Goal: Information Seeking & Learning: Check status

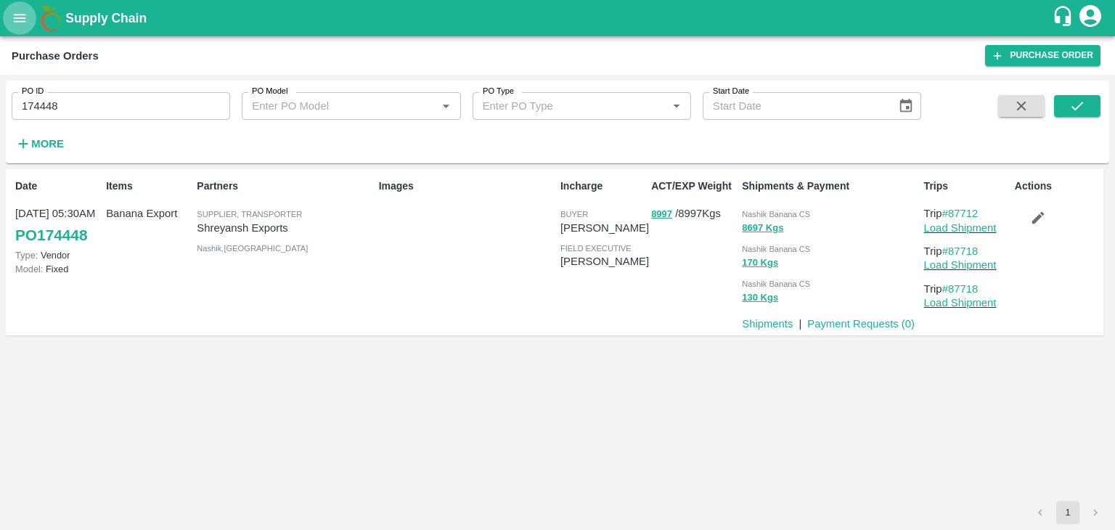
click at [13, 22] on icon "open drawer" at bounding box center [20, 18] width 16 height 16
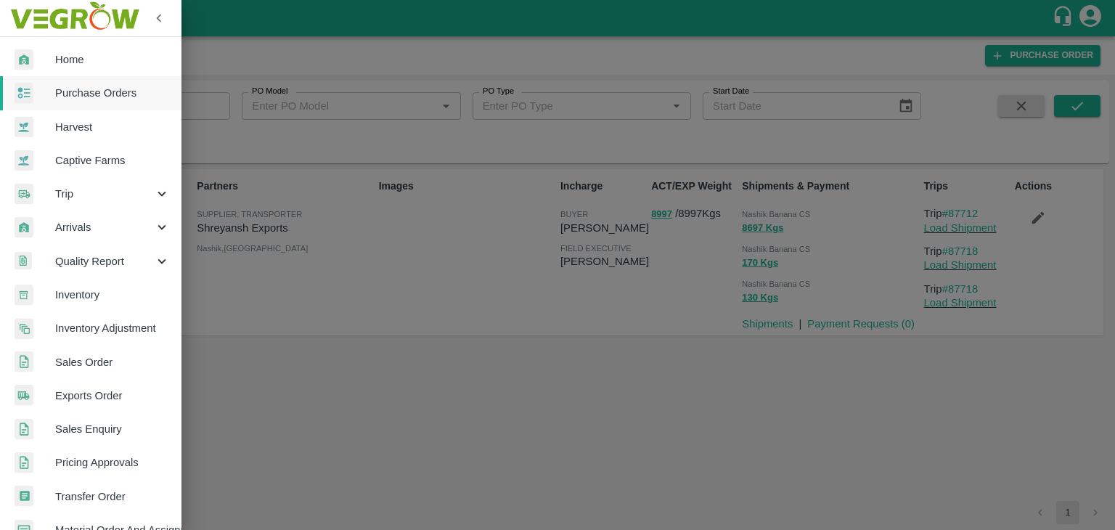
click at [75, 197] on span "Trip" at bounding box center [104, 194] width 99 height 16
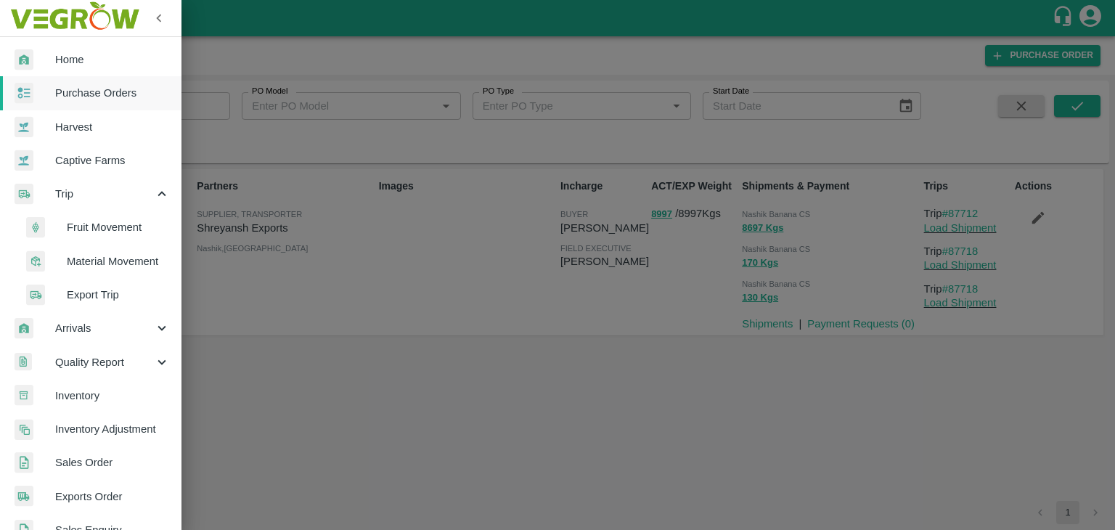
click at [112, 227] on span "Fruit Movement" at bounding box center [118, 227] width 103 height 16
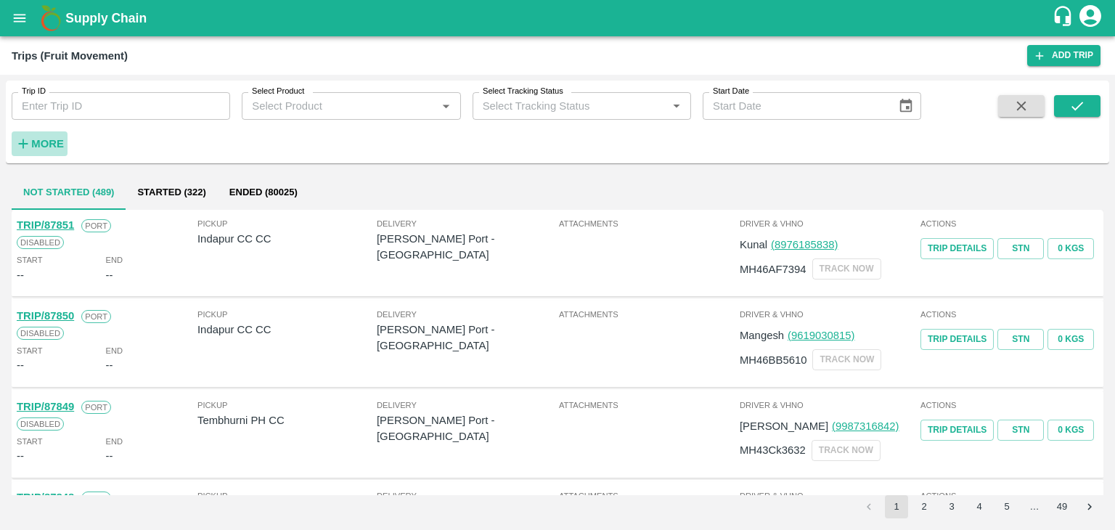
click at [30, 150] on icon "button" at bounding box center [23, 144] width 16 height 16
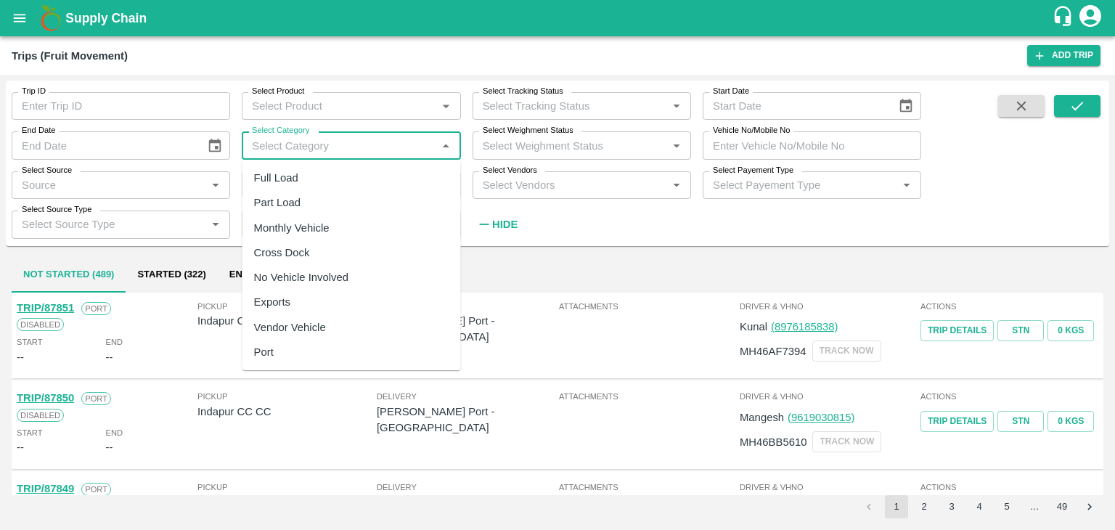
click at [278, 143] on input "Select Category" at bounding box center [339, 145] width 186 height 19
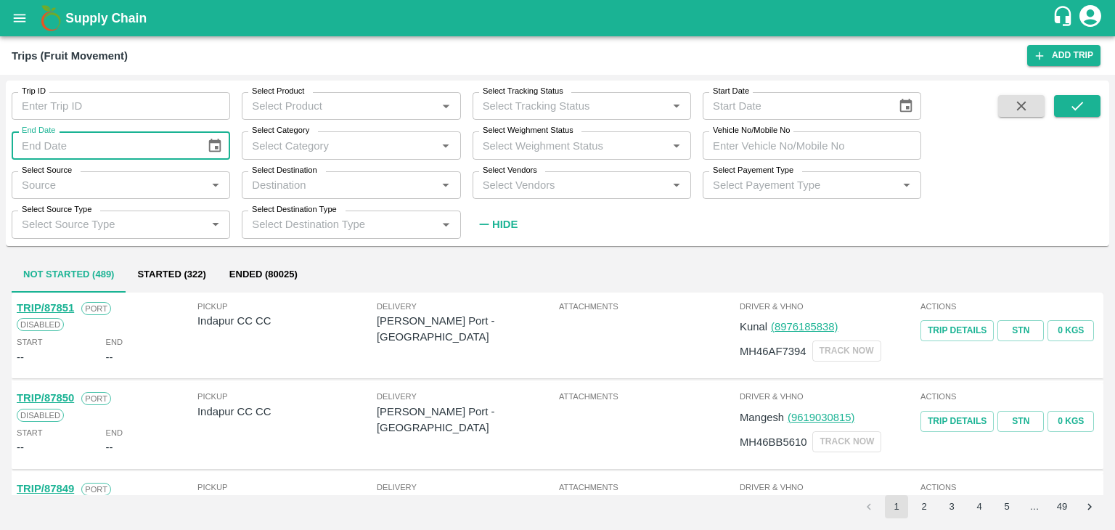
type input "DD/MM/YYYY"
click at [109, 139] on input "DD/MM/YYYY" at bounding box center [104, 145] width 184 height 28
click at [224, 146] on button "Choose date" at bounding box center [215, 146] width 28 height 28
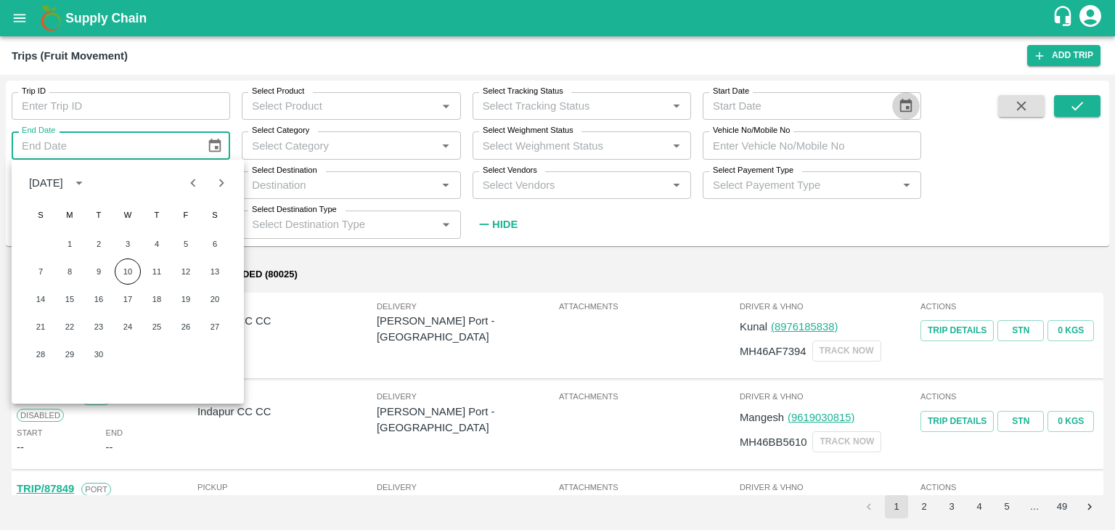
click at [908, 108] on icon "Choose date" at bounding box center [906, 106] width 12 height 14
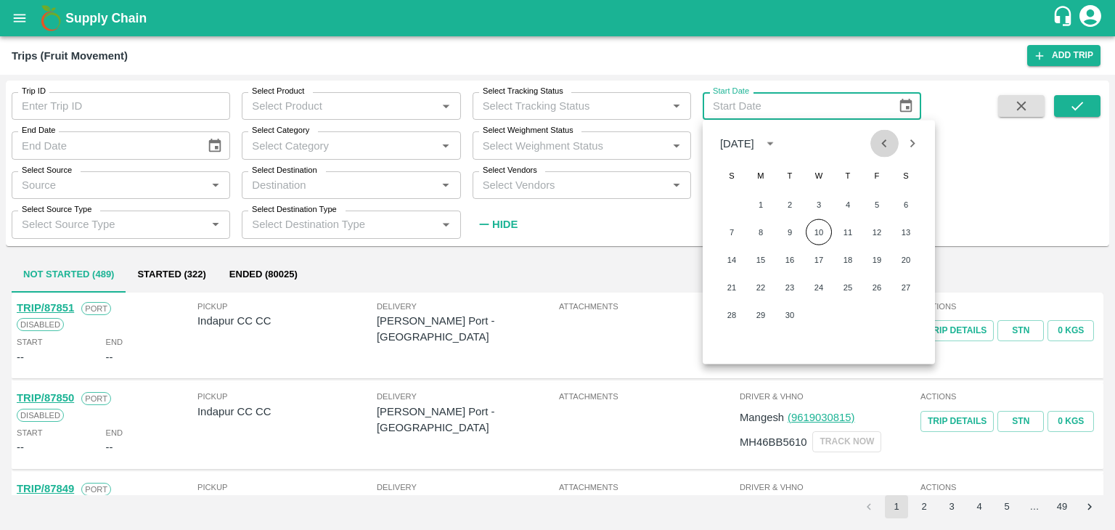
click at [883, 146] on icon "Previous month" at bounding box center [884, 143] width 16 height 16
click at [790, 200] on button "1" at bounding box center [790, 205] width 26 height 26
type input "[DATE]"
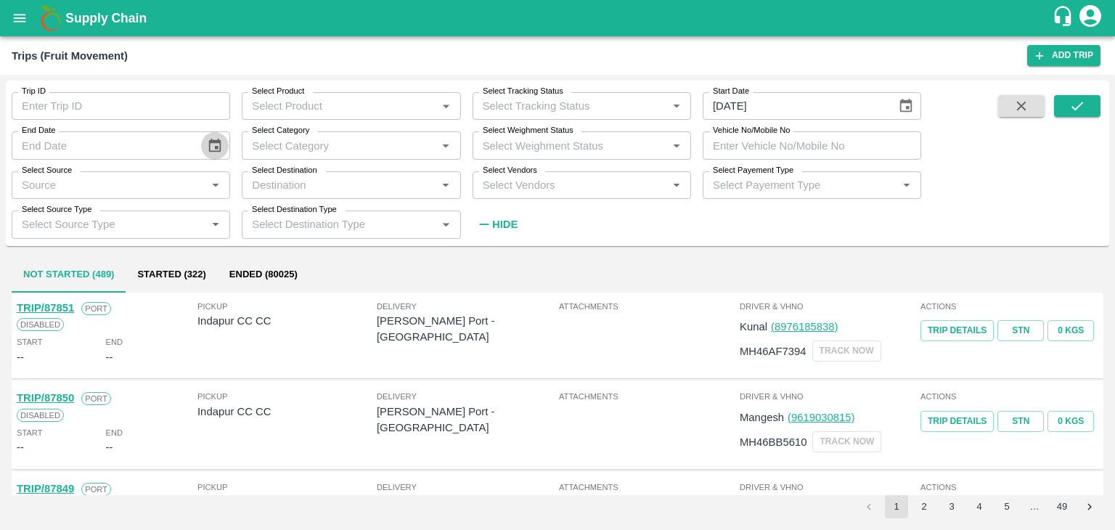
click at [212, 144] on icon "Choose date" at bounding box center [215, 146] width 16 height 16
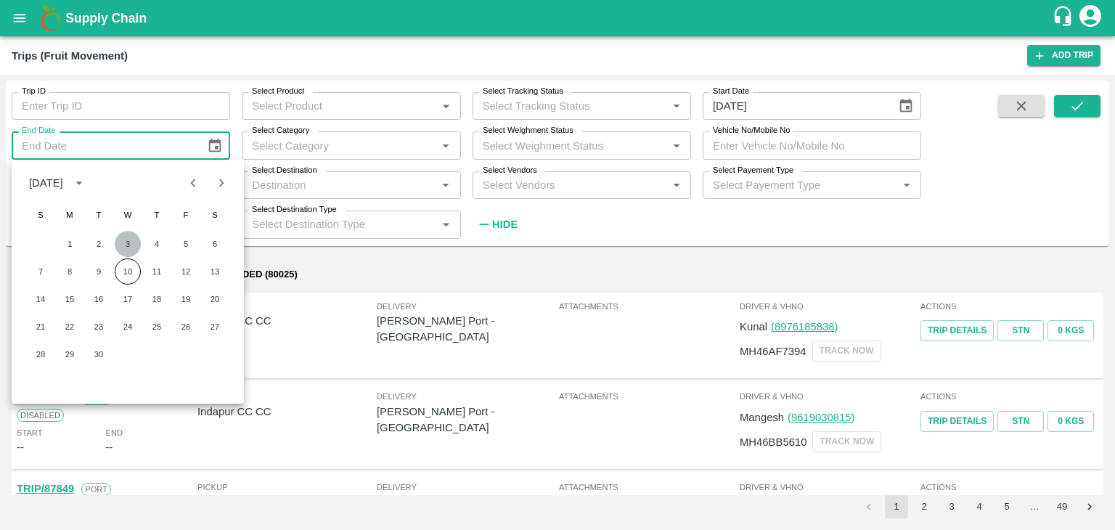
click at [122, 243] on button "3" at bounding box center [128, 244] width 26 height 26
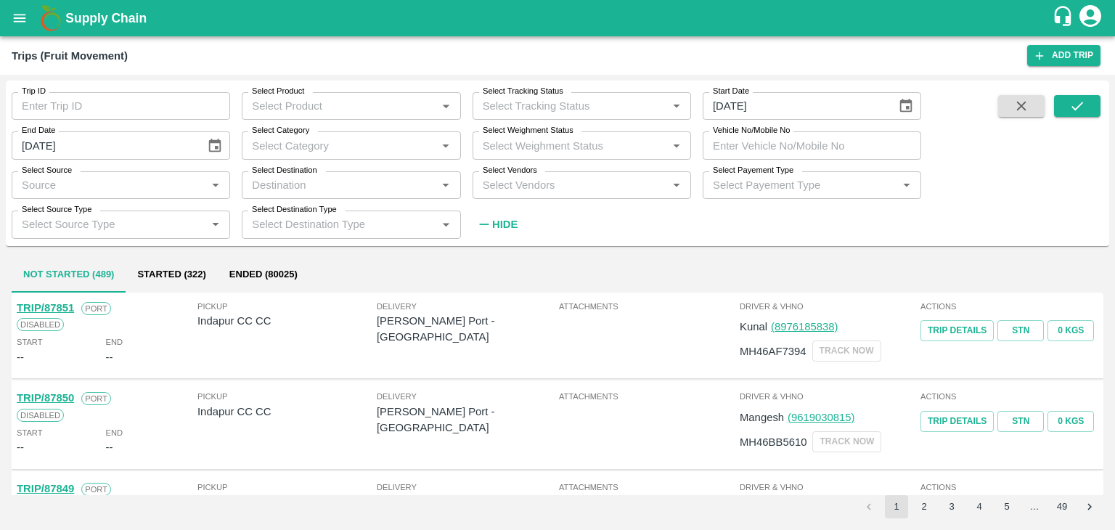
click at [215, 151] on icon "Choose date, selected date is Sep 3, 2025" at bounding box center [215, 145] width 12 height 14
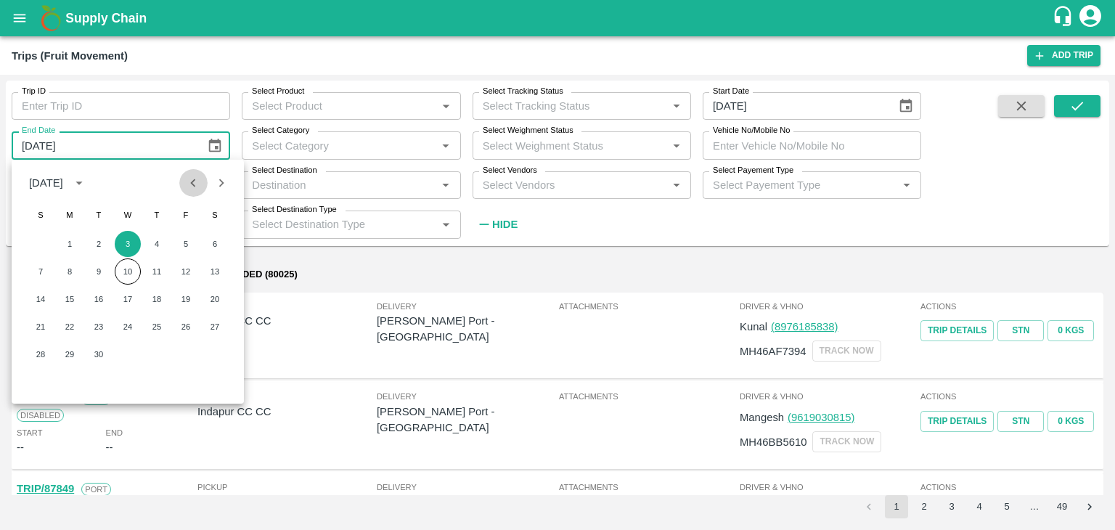
click at [188, 180] on icon "Previous month" at bounding box center [193, 183] width 16 height 16
click at [158, 245] on button "3" at bounding box center [157, 244] width 26 height 26
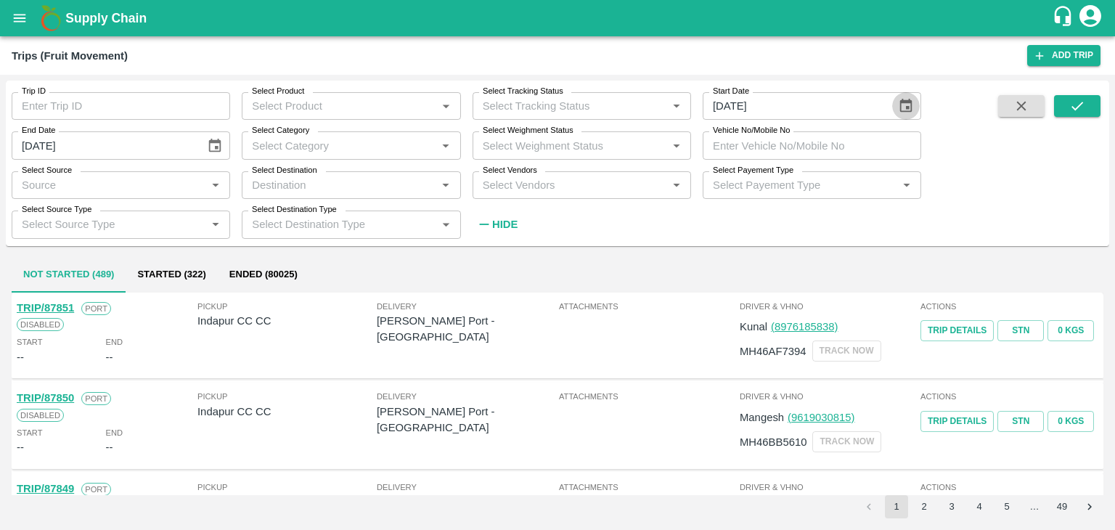
click at [911, 105] on icon "Choose date, selected date is Jul 1, 2025" at bounding box center [906, 106] width 12 height 14
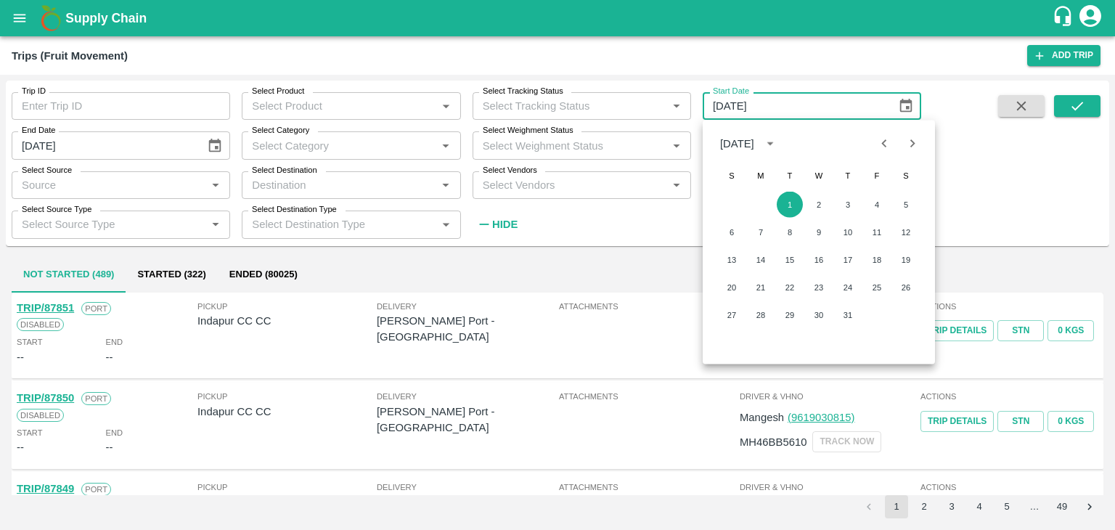
click at [1009, 183] on span at bounding box center [1021, 166] width 58 height 142
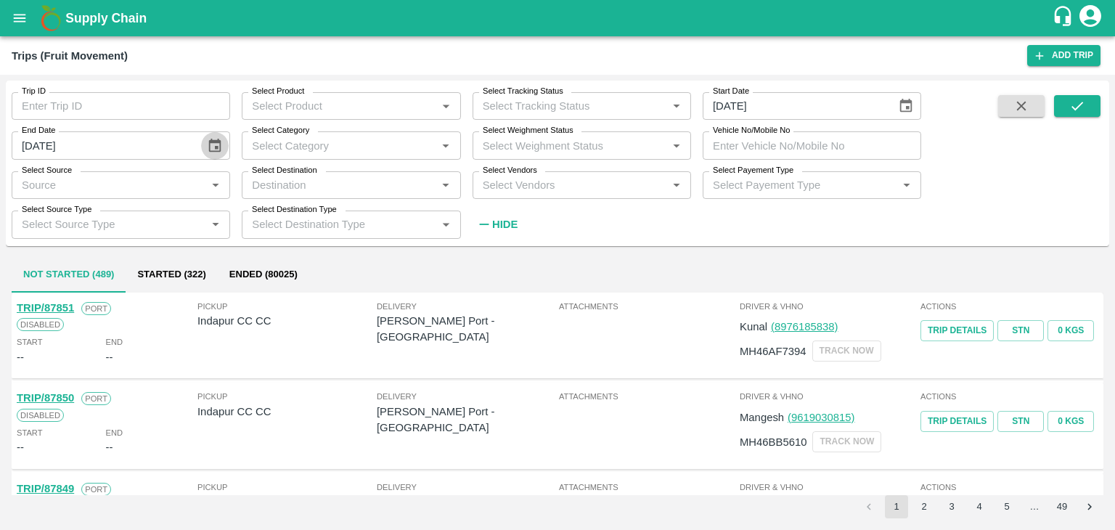
click at [218, 138] on icon "Choose date, selected date is Jul 3, 2025" at bounding box center [215, 146] width 16 height 16
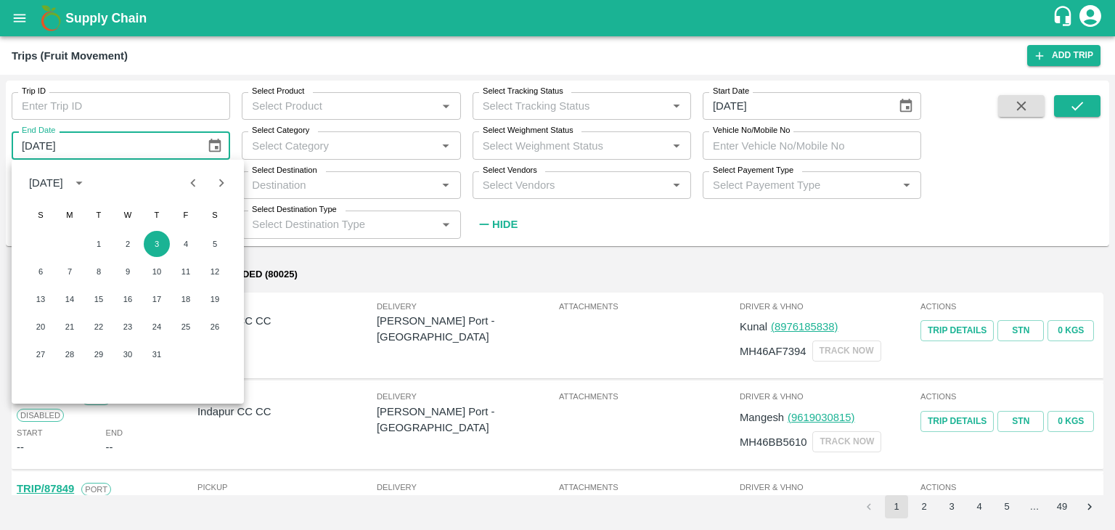
click at [213, 182] on icon "Next month" at bounding box center [221, 183] width 16 height 16
click at [42, 276] on button "3" at bounding box center [41, 271] width 26 height 26
type input "[DATE]"
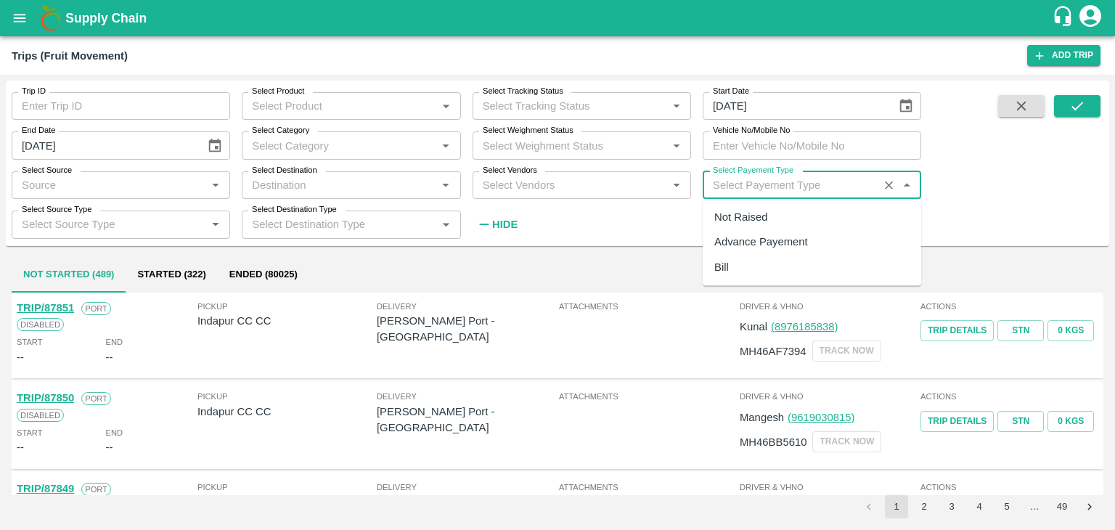
click at [743, 183] on input "Select Payement Type" at bounding box center [790, 185] width 167 height 19
click at [766, 218] on div "Not Raised" at bounding box center [740, 217] width 53 height 16
type input "Not Raised"
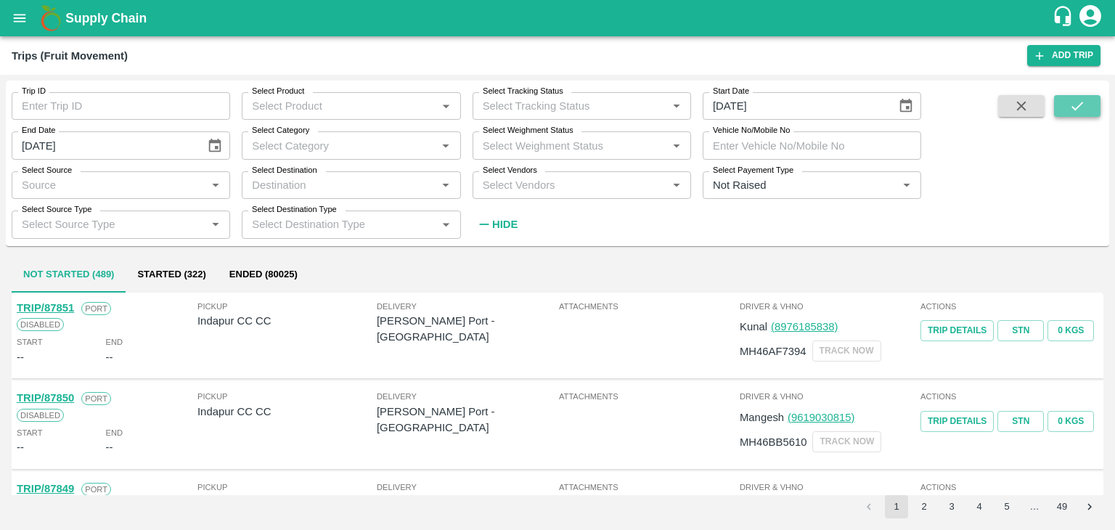
click at [1090, 99] on button "submit" at bounding box center [1077, 106] width 46 height 22
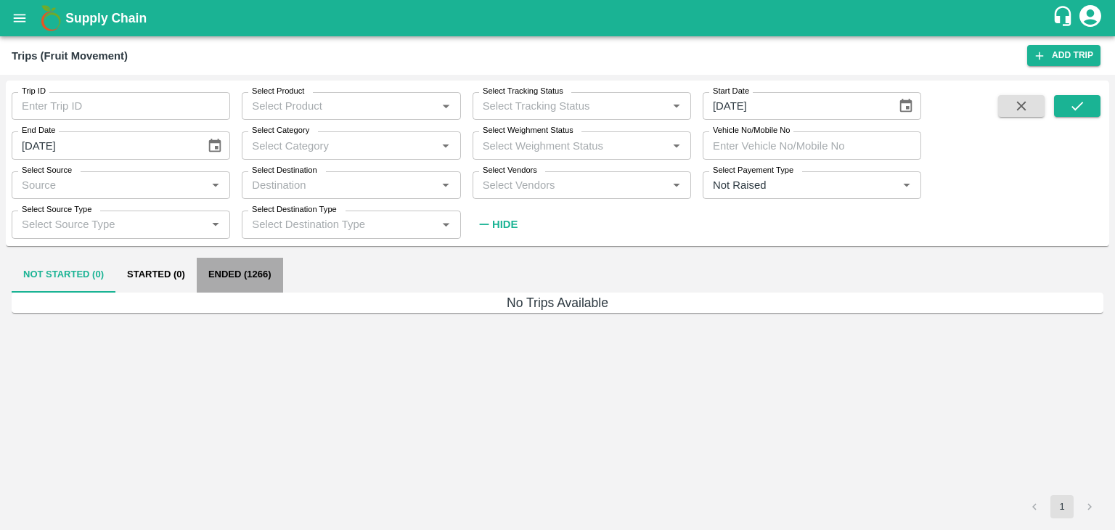
click at [253, 279] on button "Ended (1266)" at bounding box center [240, 275] width 86 height 35
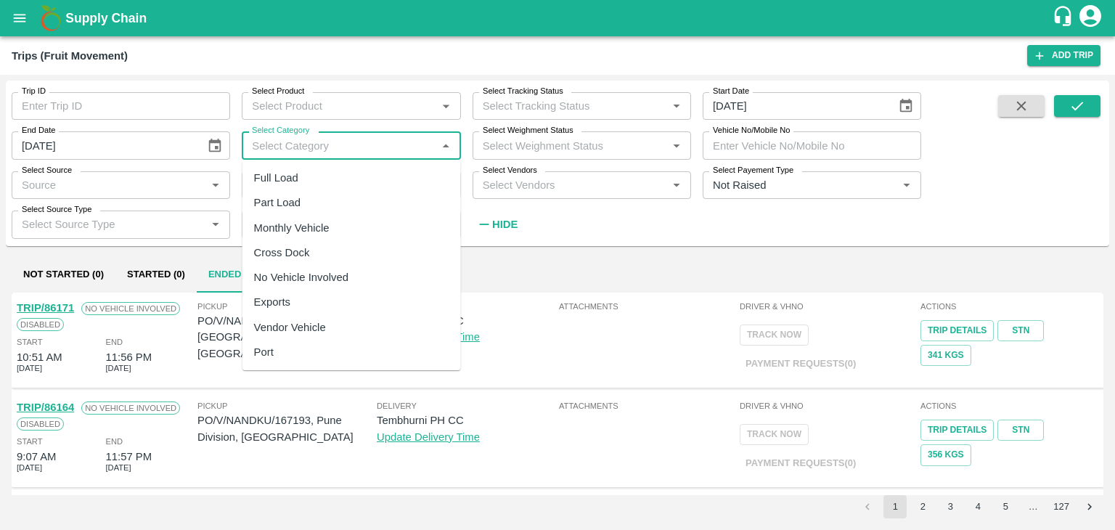
click at [325, 147] on input "Select Category" at bounding box center [339, 145] width 186 height 19
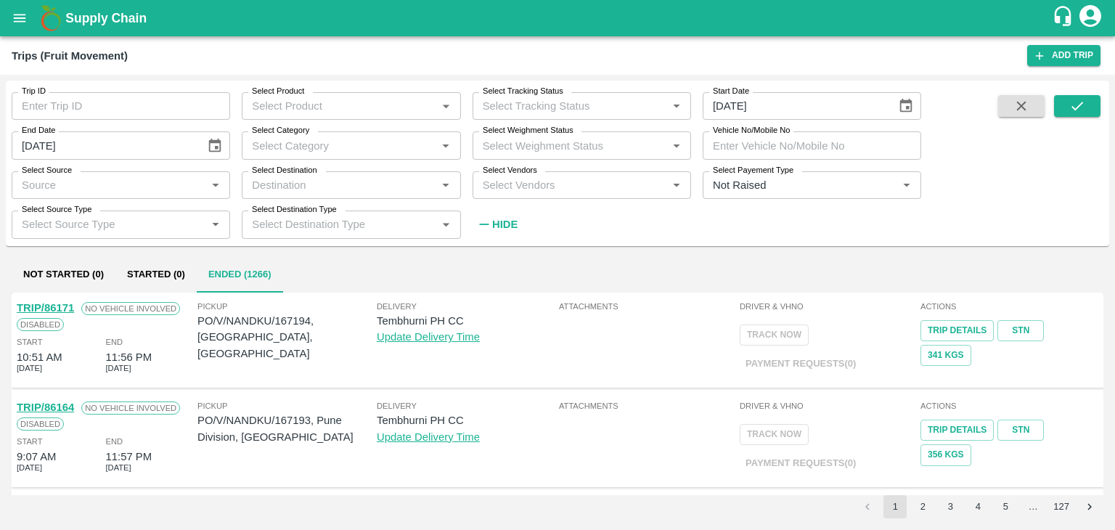
click at [649, 218] on div "Trip ID Trip ID Select Product Select Product   * Select Tracking Status Select…" at bounding box center [460, 160] width 921 height 158
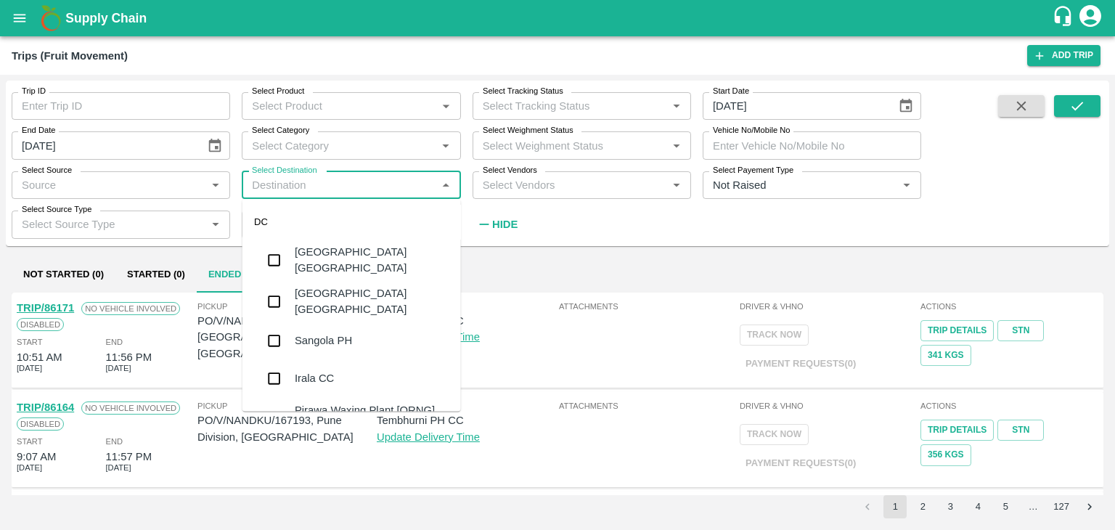
click at [355, 181] on input "Select Destination" at bounding box center [339, 185] width 186 height 19
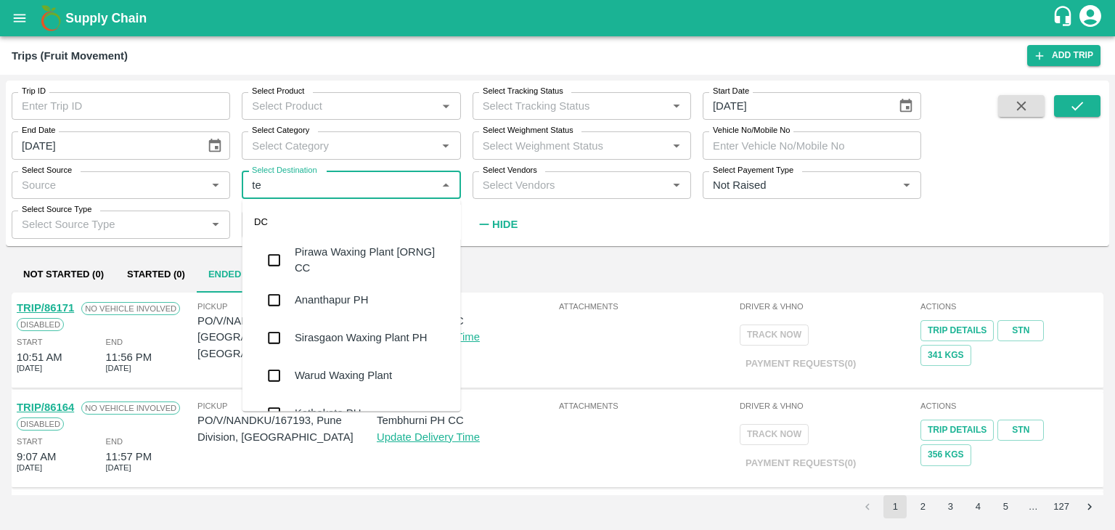
type input "tem"
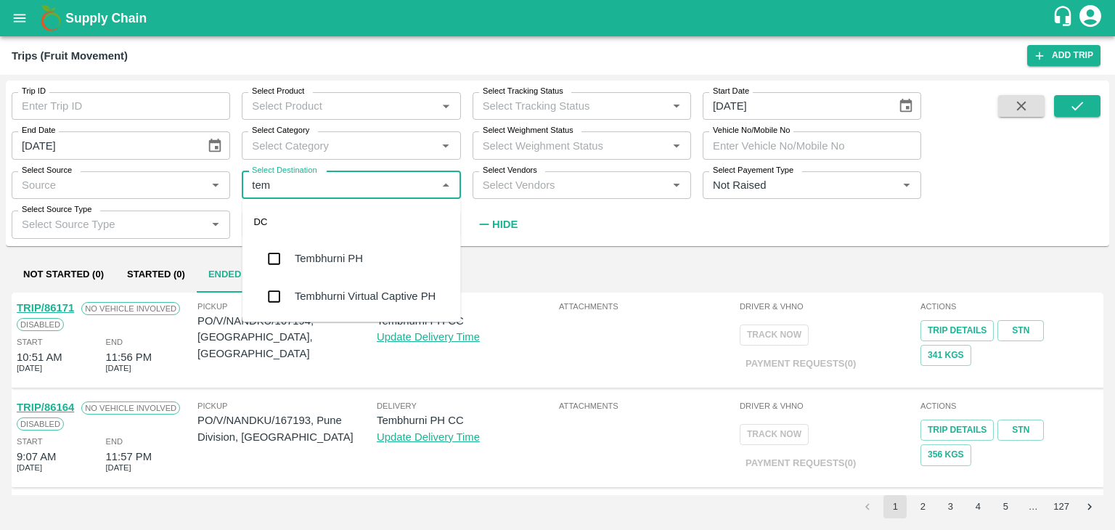
click at [359, 268] on div "Tembhurni PH" at bounding box center [351, 259] width 218 height 38
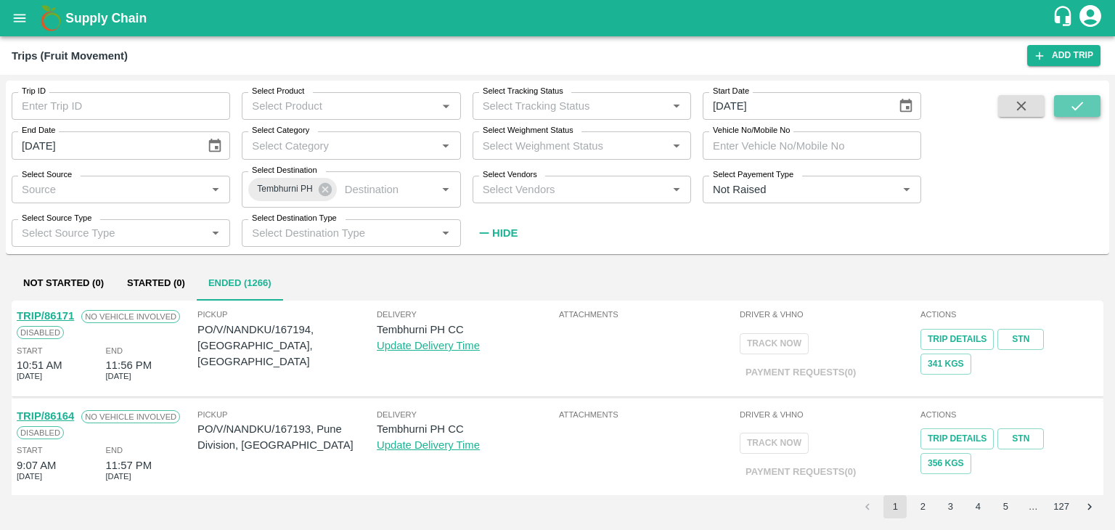
click at [1084, 109] on icon "submit" at bounding box center [1077, 106] width 16 height 16
click at [207, 105] on input "Trip ID" at bounding box center [121, 106] width 218 height 28
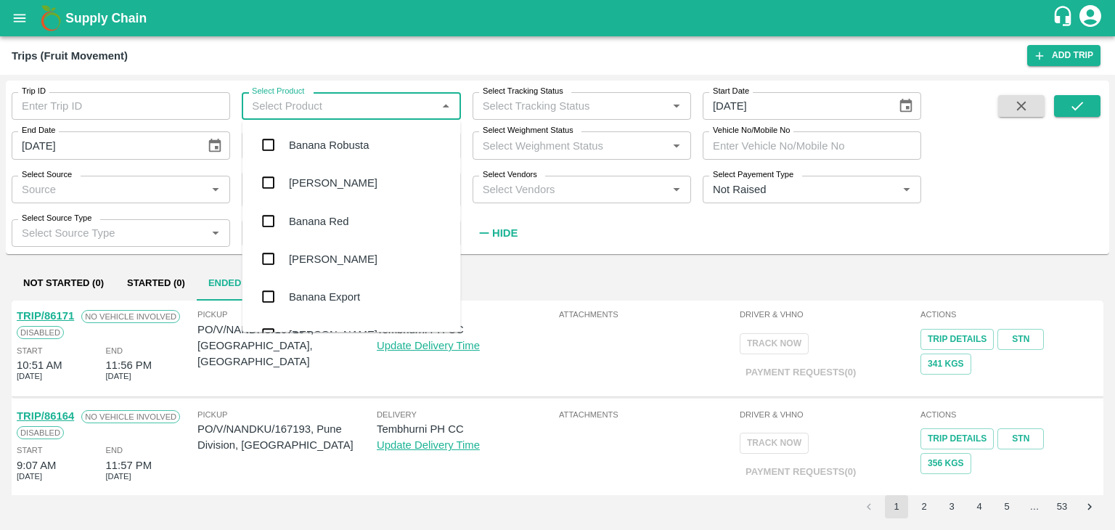
click at [318, 111] on input "Select Product" at bounding box center [339, 106] width 186 height 19
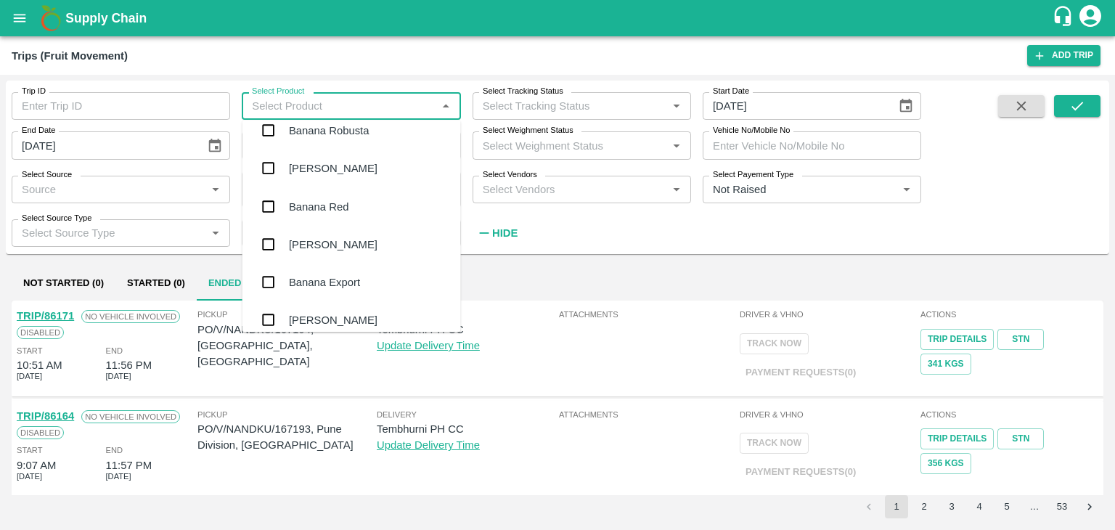
scroll to position [15, 0]
click at [355, 271] on div "Banana Export" at bounding box center [351, 282] width 218 height 38
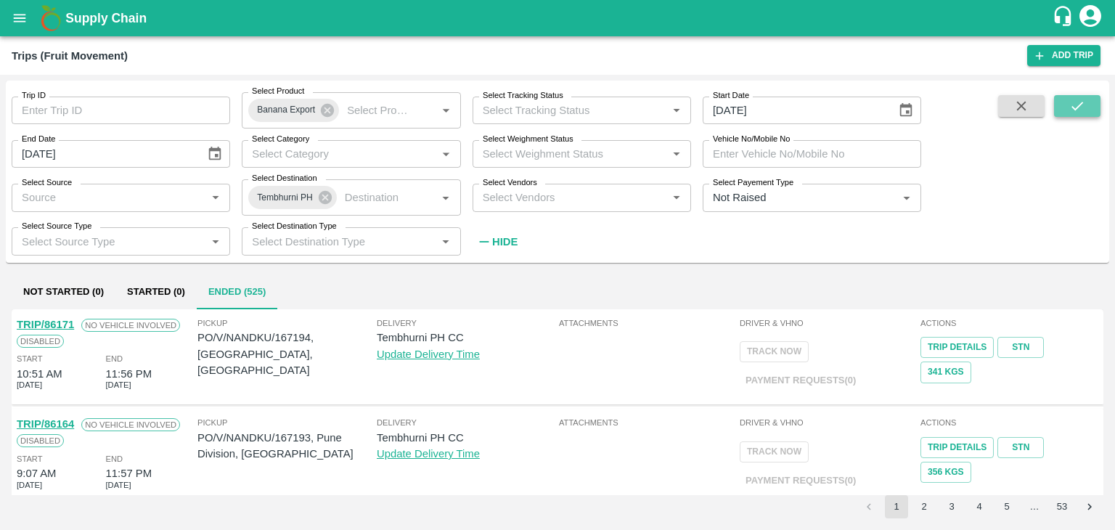
click at [1085, 100] on button "submit" at bounding box center [1077, 106] width 46 height 22
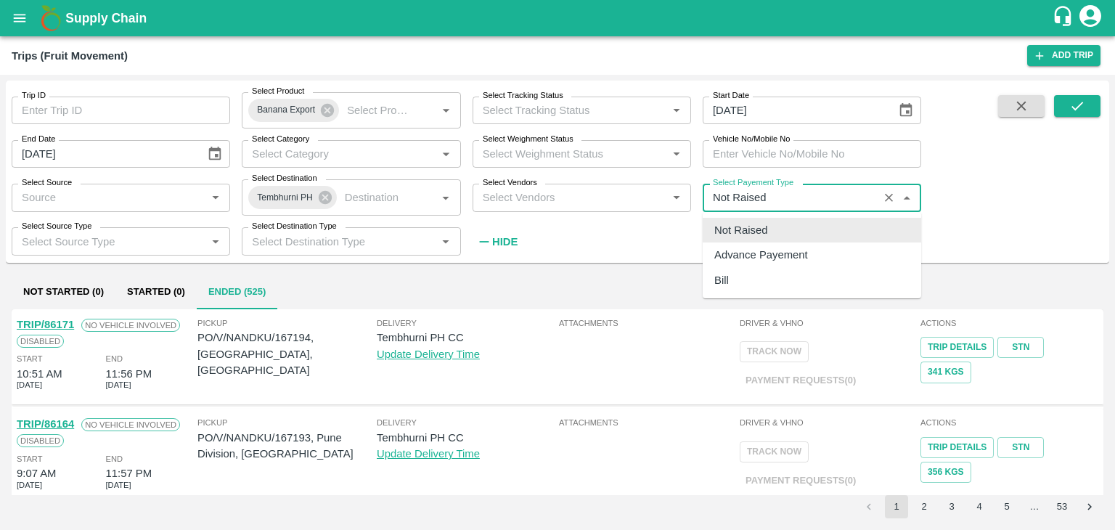
click at [826, 201] on input "Select Payement Type" at bounding box center [790, 197] width 167 height 19
click at [773, 228] on div "Not Raised" at bounding box center [812, 230] width 218 height 25
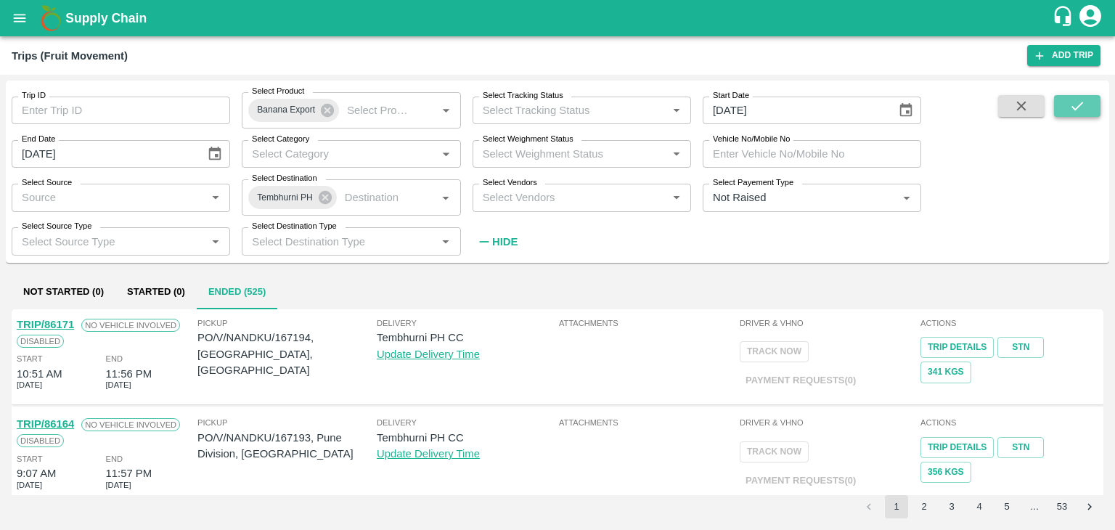
click at [1071, 98] on icon "submit" at bounding box center [1077, 106] width 16 height 16
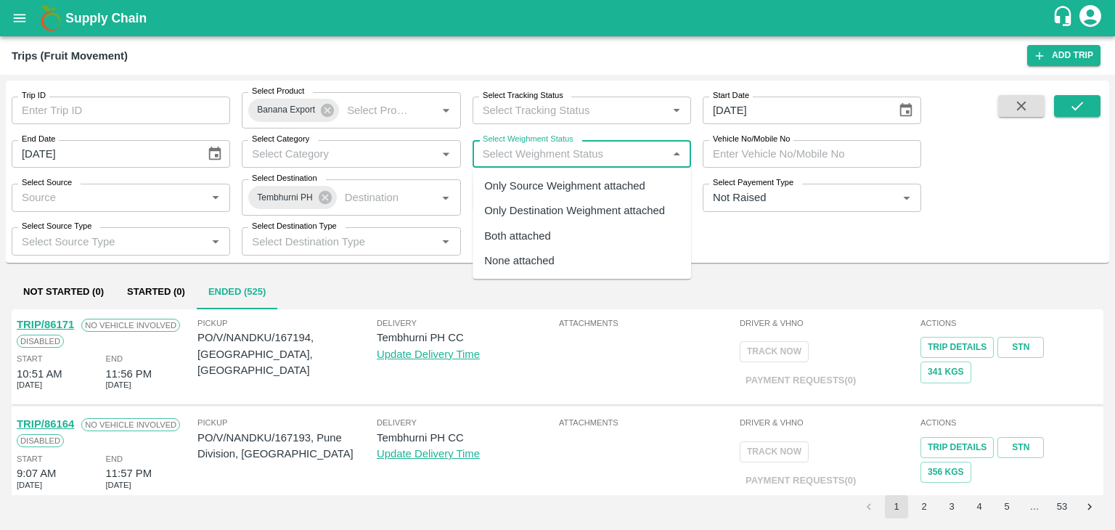
click at [598, 153] on input "Select Weighment Status" at bounding box center [570, 153] width 186 height 19
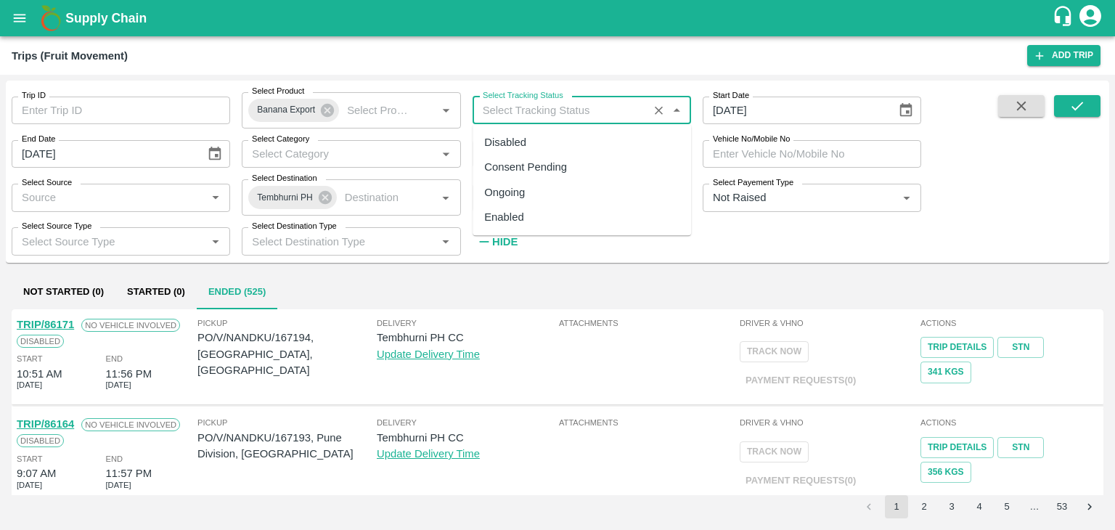
click at [607, 102] on input "Select Tracking Status" at bounding box center [560, 110] width 167 height 19
click at [89, 198] on input "Select Source" at bounding box center [109, 197] width 186 height 19
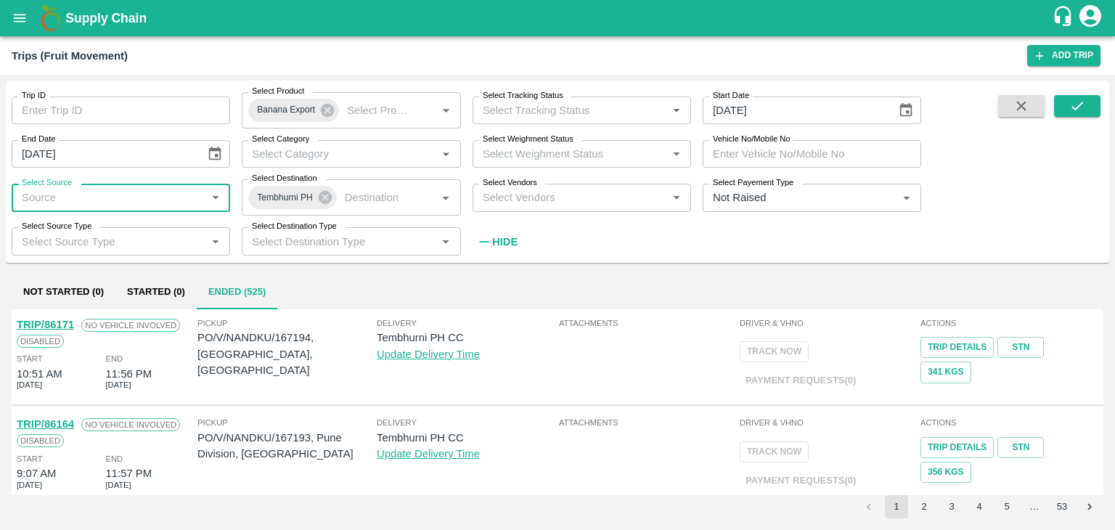
click at [89, 198] on input "Select Source" at bounding box center [109, 197] width 186 height 19
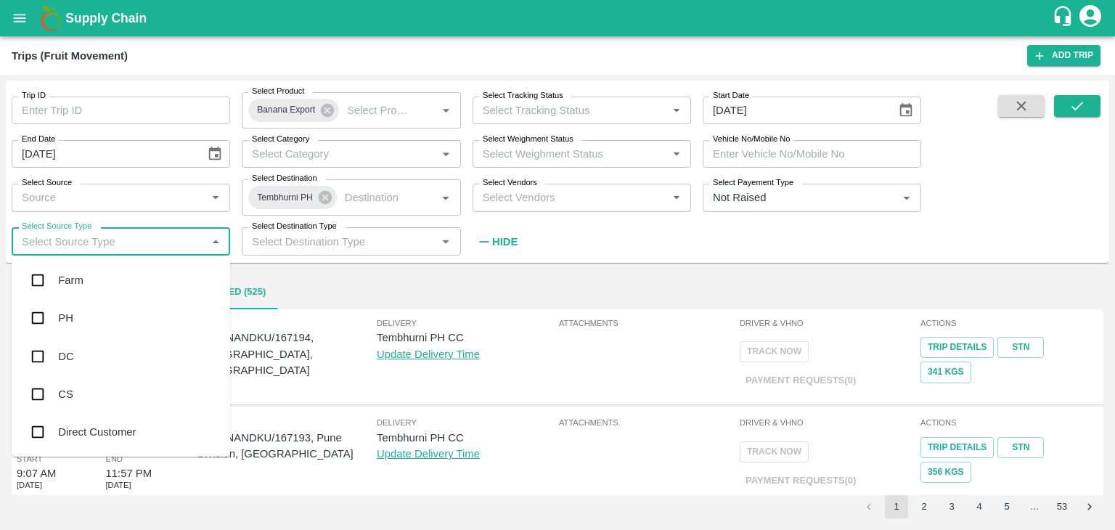
click at [126, 241] on input "Select Source Type" at bounding box center [109, 241] width 186 height 19
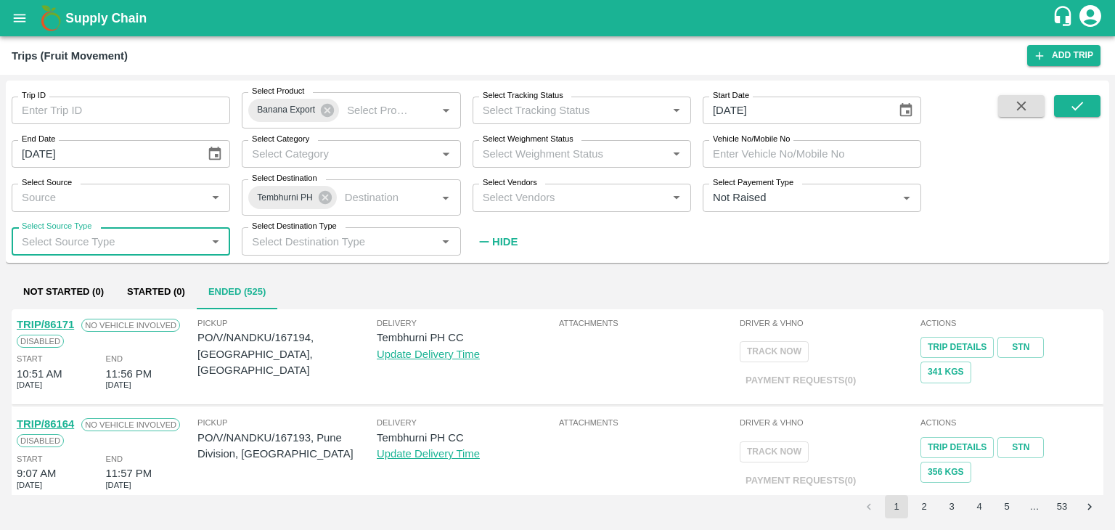
click at [126, 241] on input "Select Source Type" at bounding box center [109, 241] width 186 height 19
click at [293, 238] on input "Select Destination Type" at bounding box center [339, 241] width 186 height 19
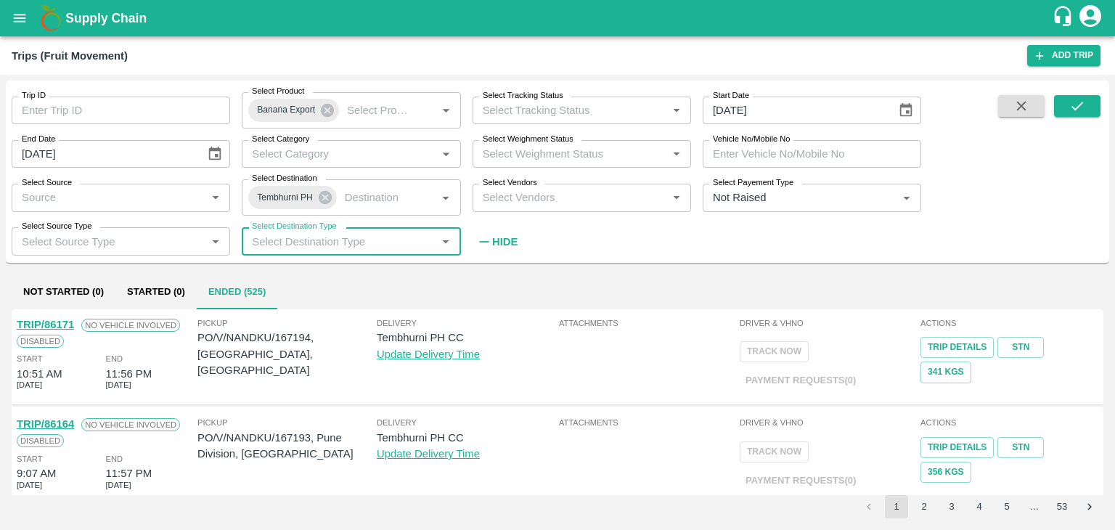
click at [293, 238] on input "Select Destination Type" at bounding box center [339, 241] width 186 height 19
click at [533, 196] on input "Select Vendors" at bounding box center [570, 197] width 186 height 19
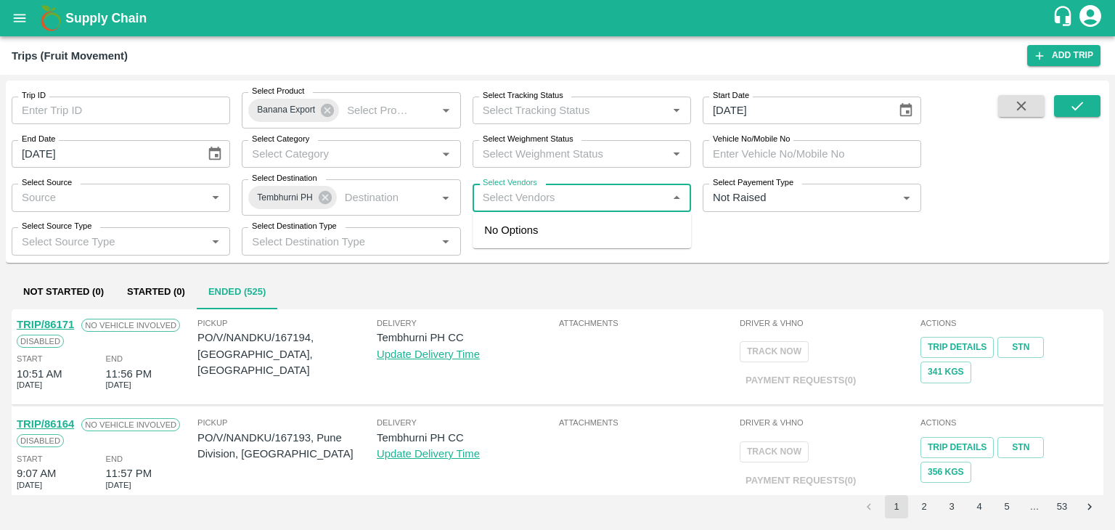
click at [533, 196] on input "Select Vendors" at bounding box center [570, 197] width 186 height 19
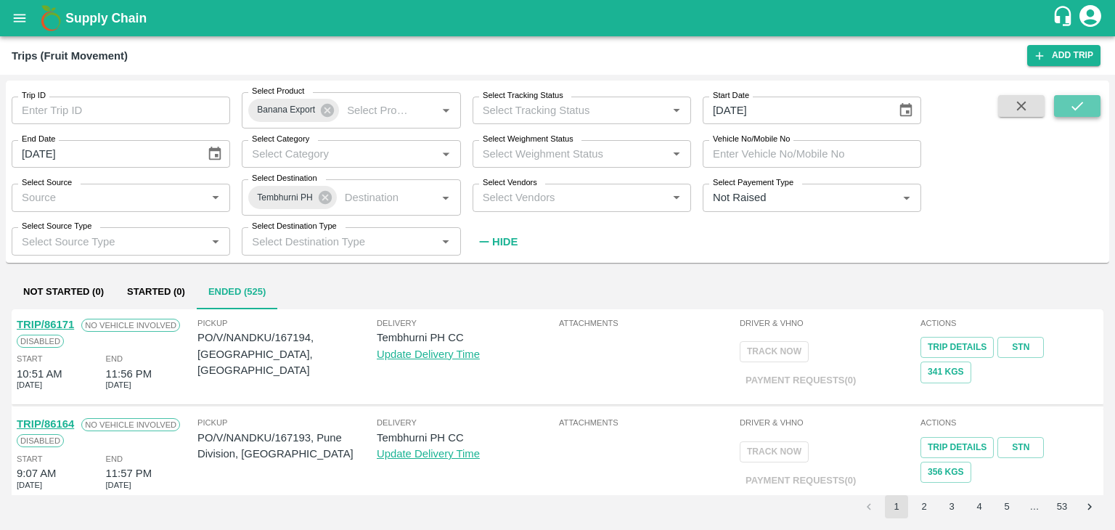
click at [1091, 105] on button "submit" at bounding box center [1077, 106] width 46 height 22
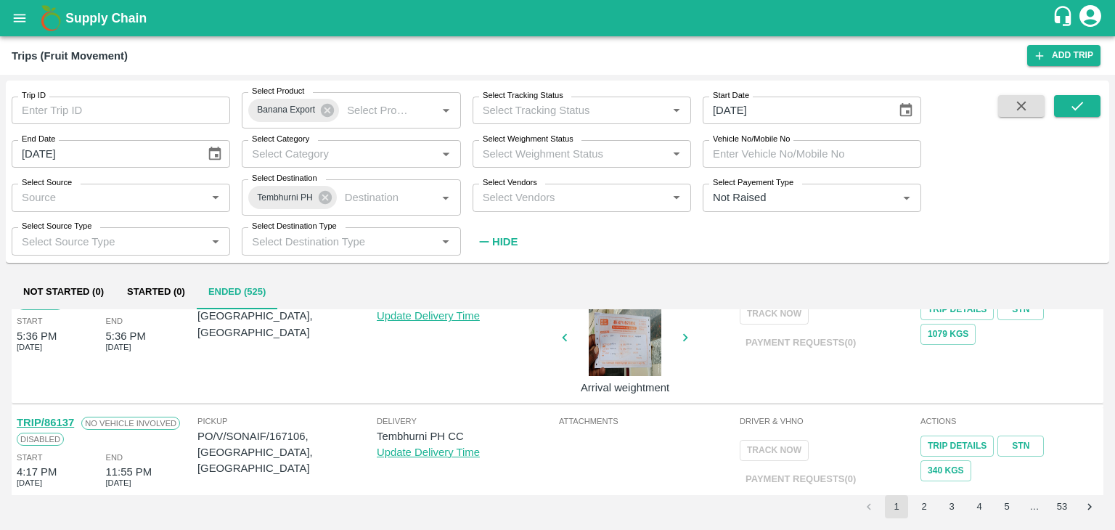
scroll to position [880, 0]
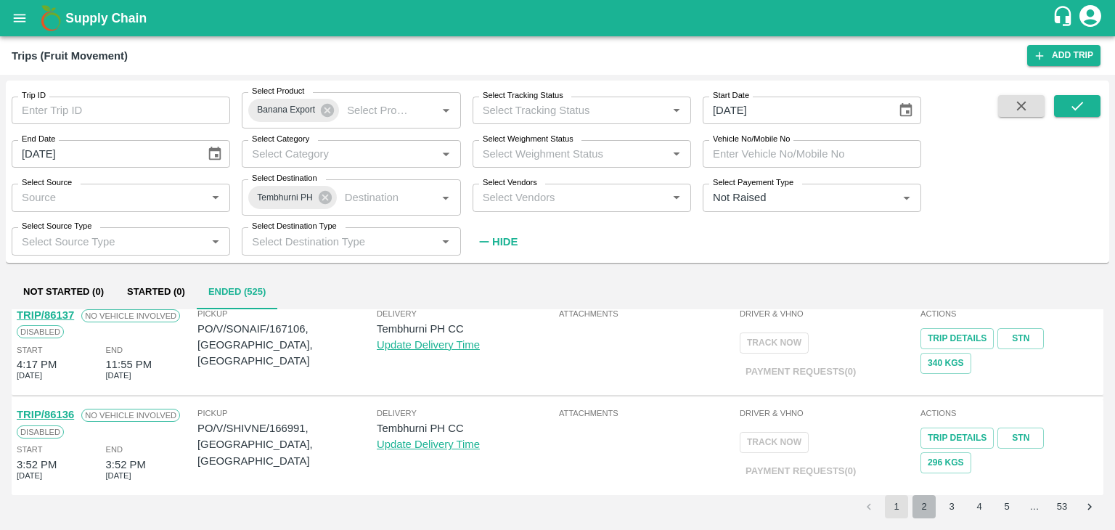
click at [919, 507] on button "2" at bounding box center [923, 506] width 23 height 23
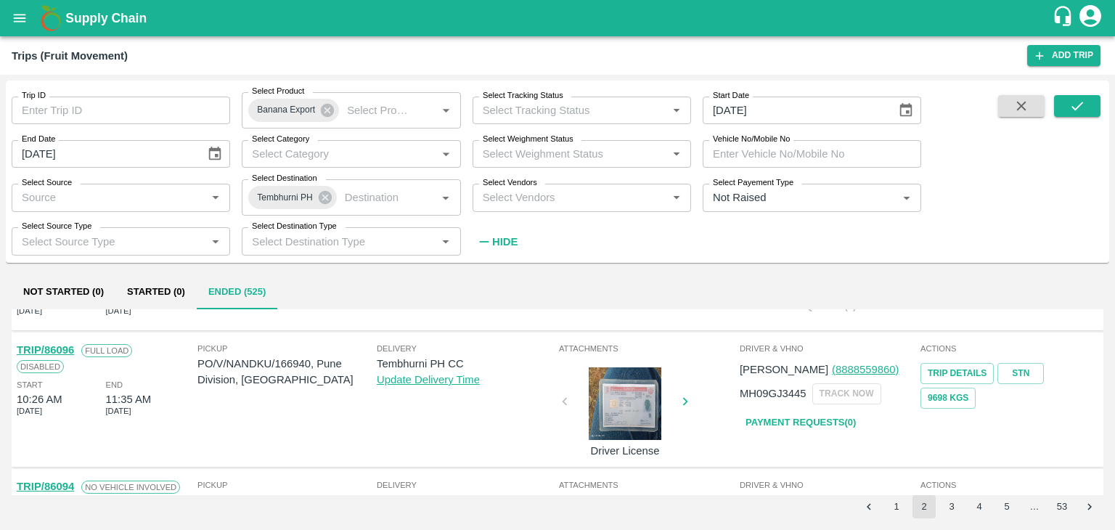
scroll to position [0, 0]
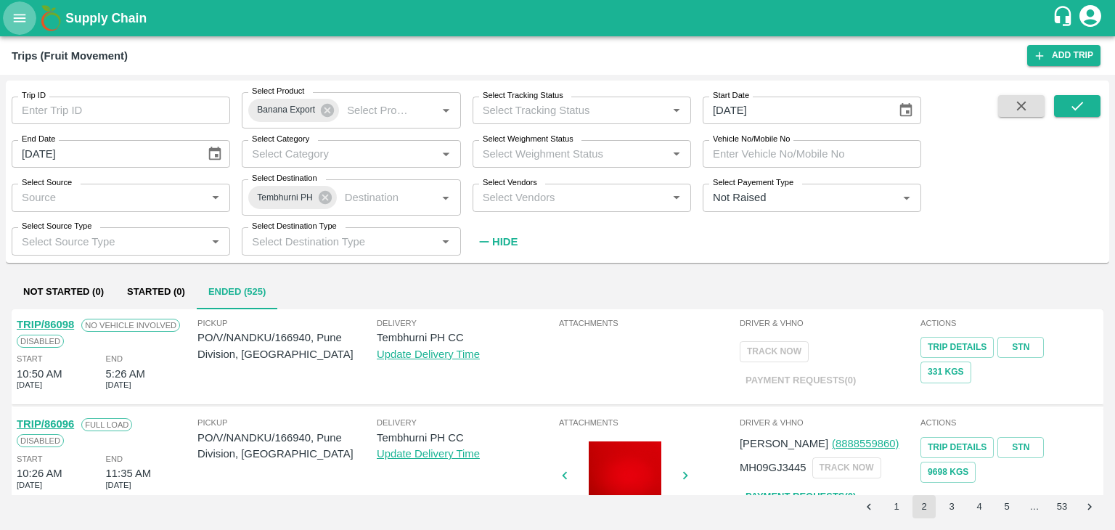
click at [20, 31] on button "open drawer" at bounding box center [19, 17] width 33 height 33
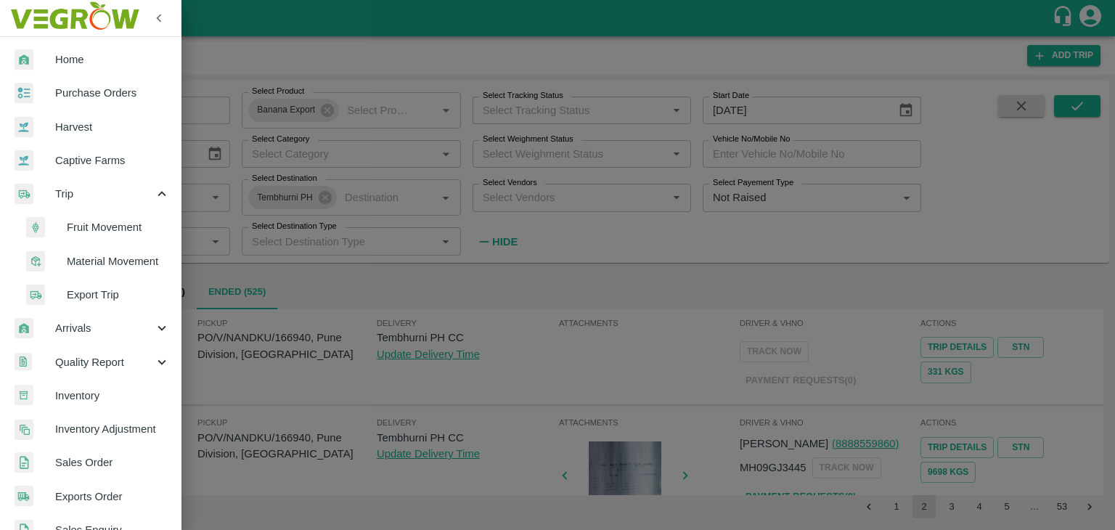
click at [113, 218] on li "Fruit Movement" at bounding box center [97, 226] width 170 height 33
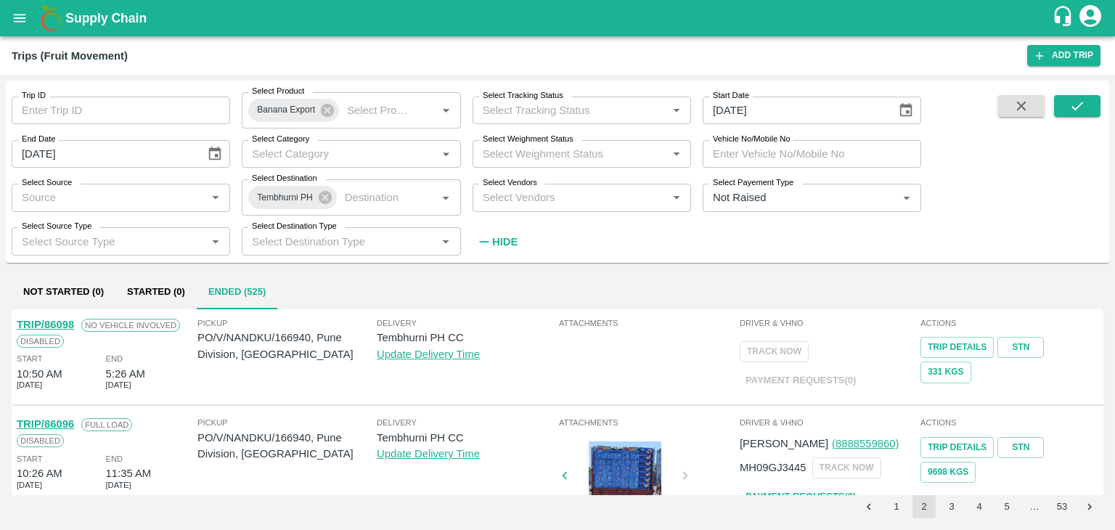
click at [903, 109] on icon "Choose date, selected date is Jul 1, 2025" at bounding box center [906, 110] width 16 height 16
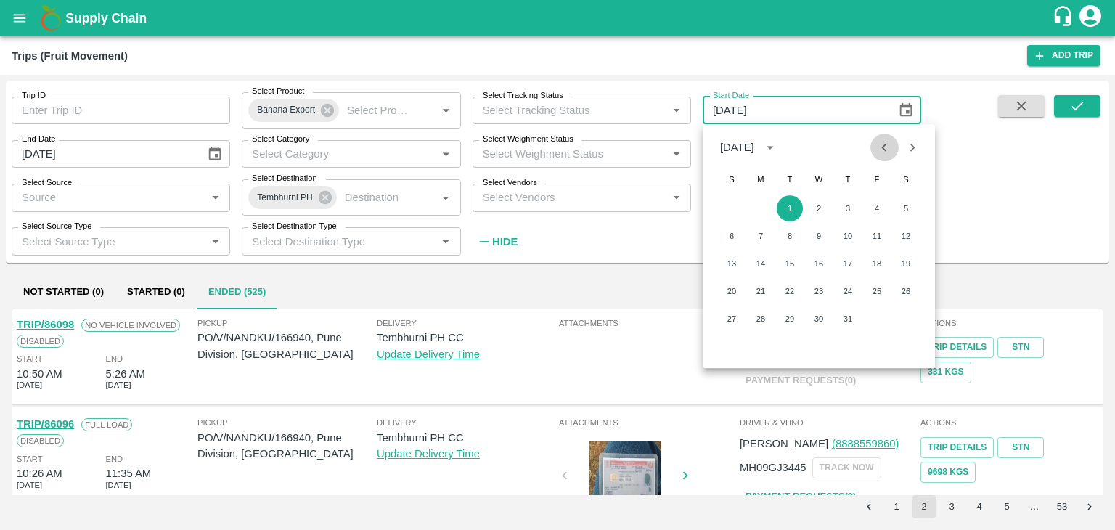
click at [877, 151] on icon "Previous month" at bounding box center [884, 147] width 16 height 16
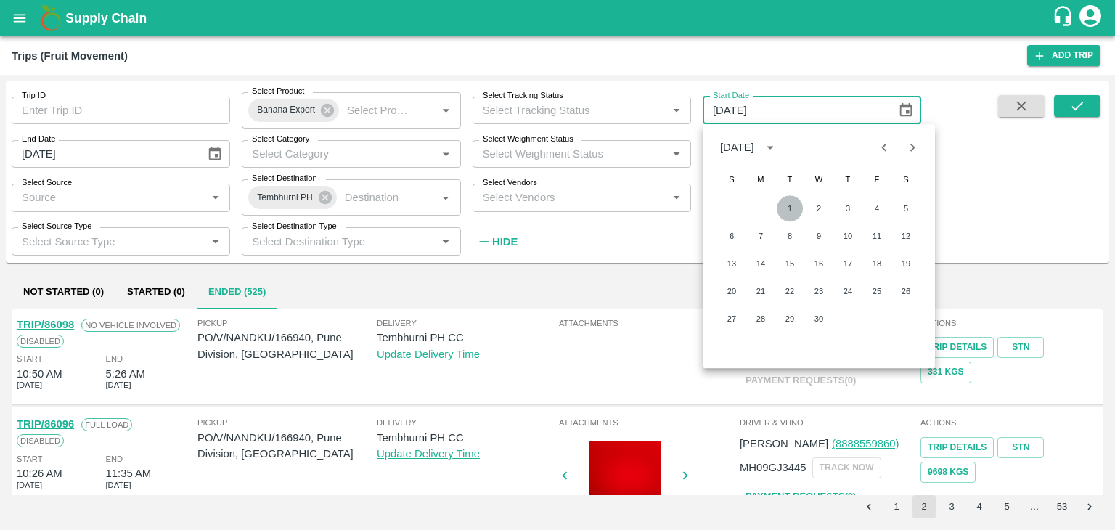
click at [778, 208] on button "1" at bounding box center [790, 208] width 26 height 26
type input "[DATE]"
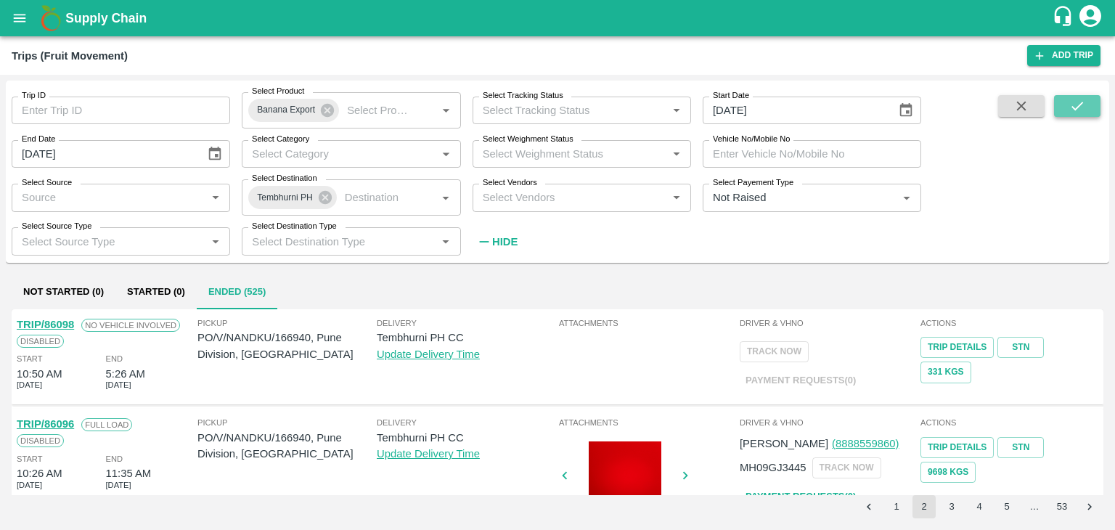
click at [1078, 100] on icon "submit" at bounding box center [1077, 106] width 16 height 16
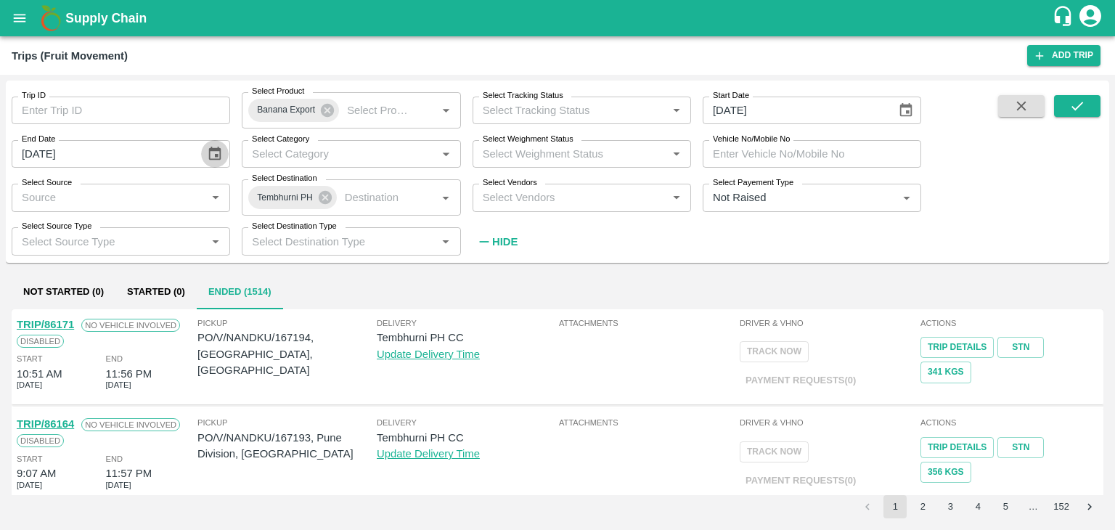
click at [223, 145] on button "Choose date, selected date is Aug 3, 2025" at bounding box center [215, 154] width 28 height 28
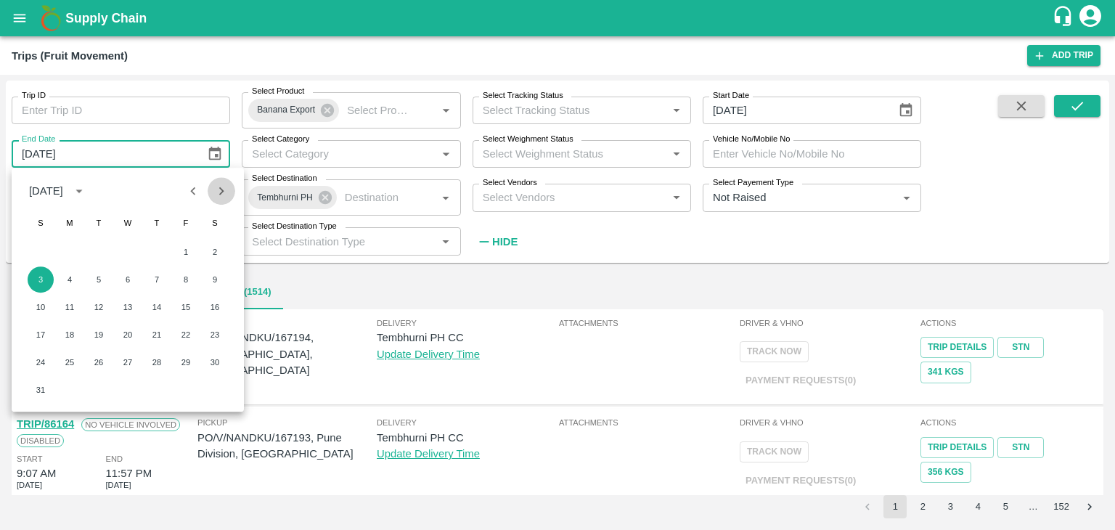
click at [221, 194] on icon "Next month" at bounding box center [221, 191] width 5 height 8
click at [69, 248] on button "1" at bounding box center [70, 252] width 26 height 26
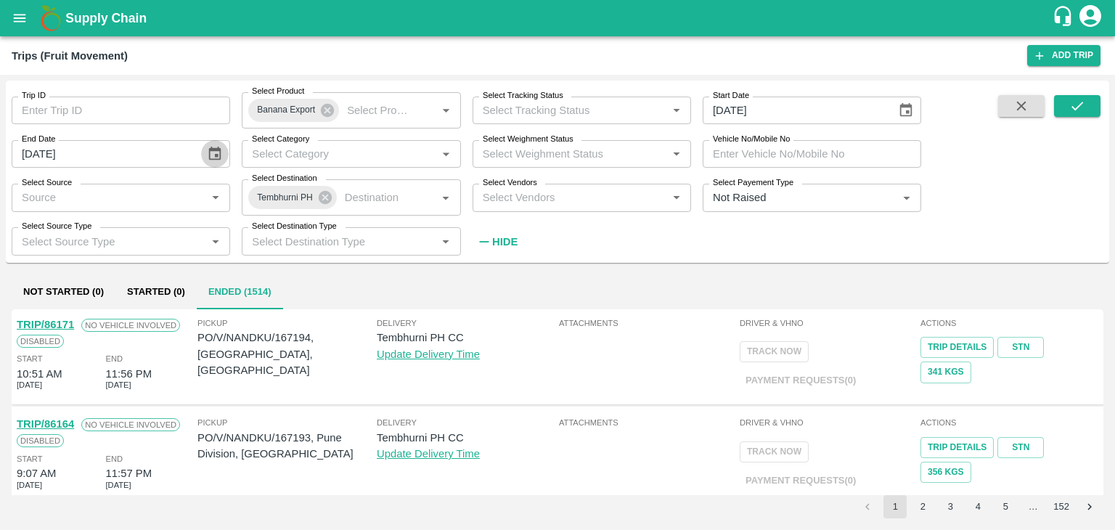
click at [224, 147] on button "Choose date, selected date is Sep 1, 2025" at bounding box center [215, 154] width 28 height 28
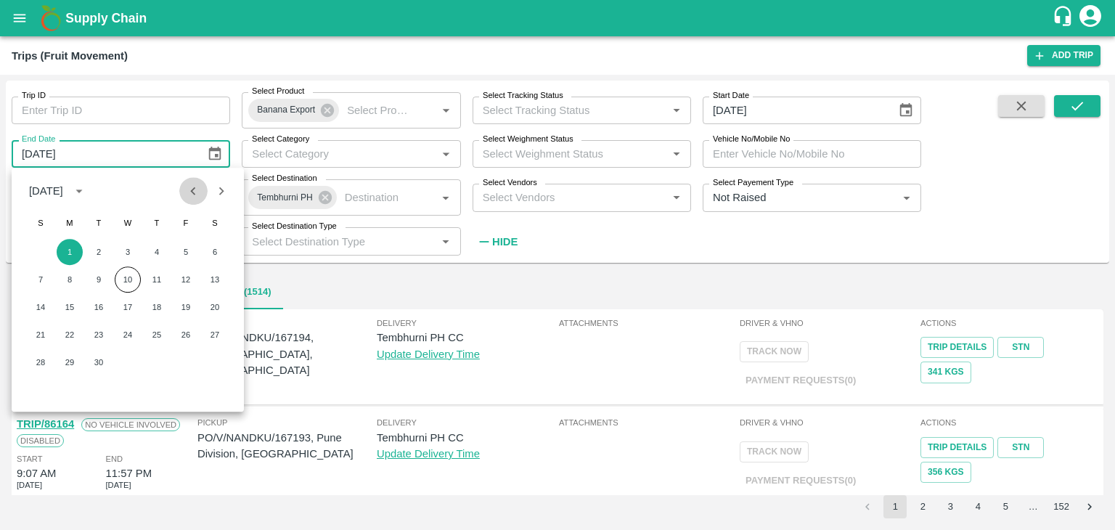
click at [198, 195] on icon "Previous month" at bounding box center [193, 191] width 16 height 16
click at [29, 390] on button "31" at bounding box center [41, 390] width 26 height 26
type input "[DATE]"
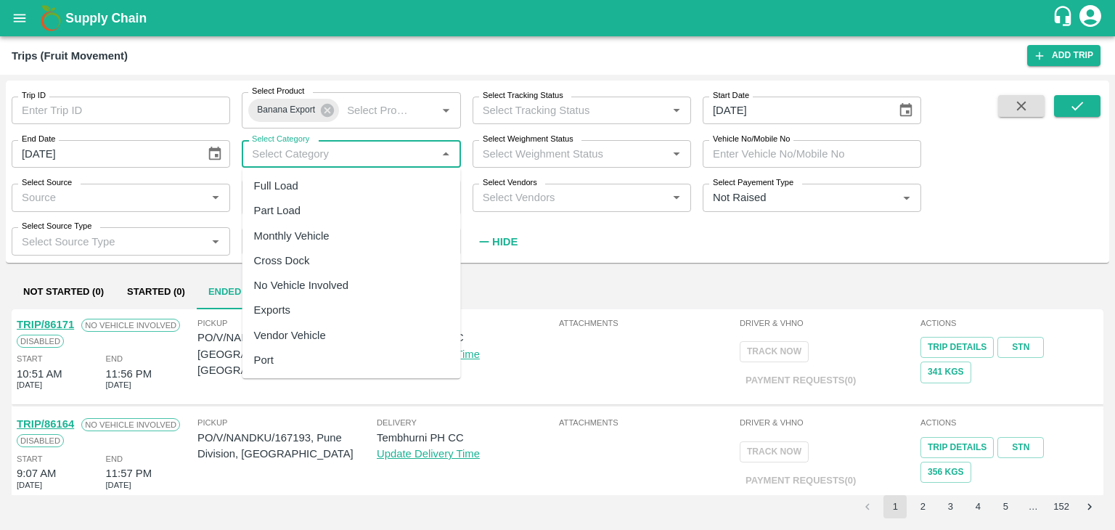
click at [343, 144] on input "Select Category" at bounding box center [339, 153] width 186 height 19
click at [318, 189] on div "Full Load" at bounding box center [351, 185] width 218 height 25
type input "Full Load"
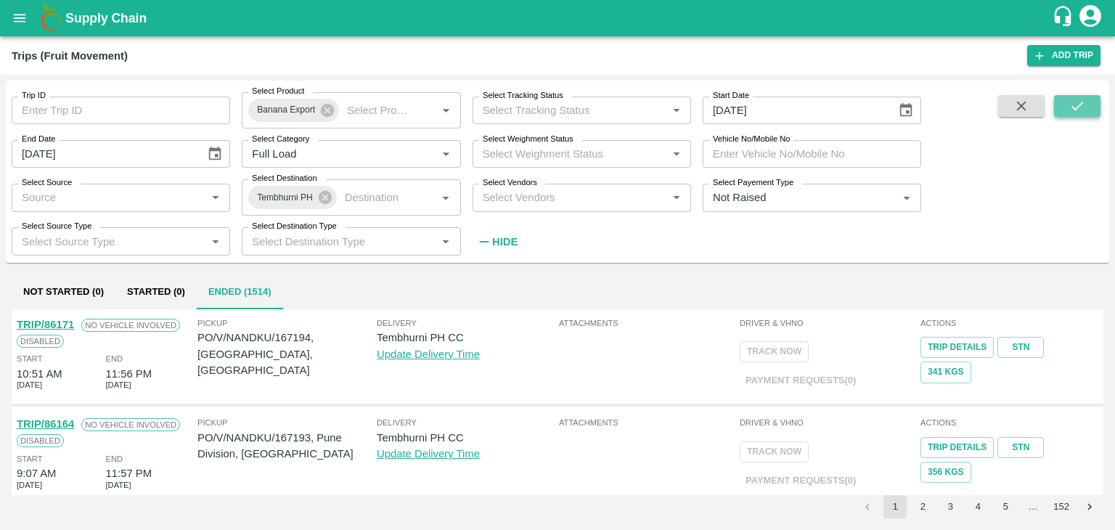
click at [1088, 108] on button "submit" at bounding box center [1077, 106] width 46 height 22
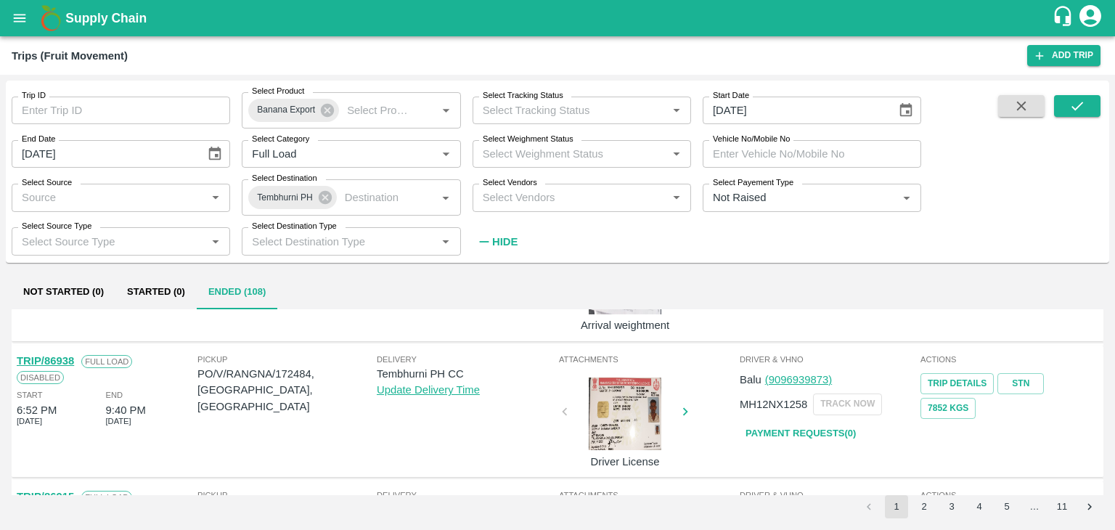
scroll to position [1174, 0]
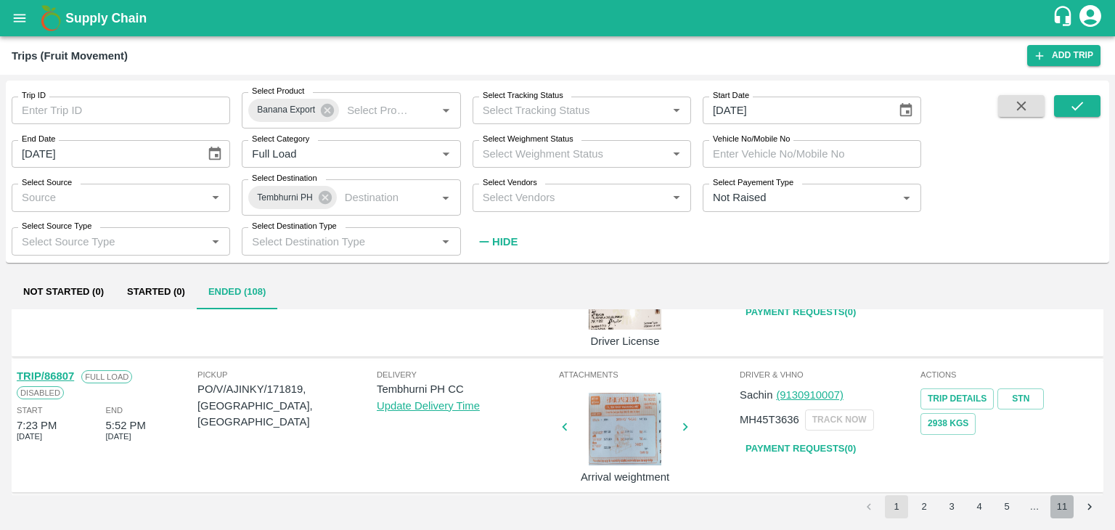
click at [1068, 509] on button "11" at bounding box center [1061, 506] width 23 height 23
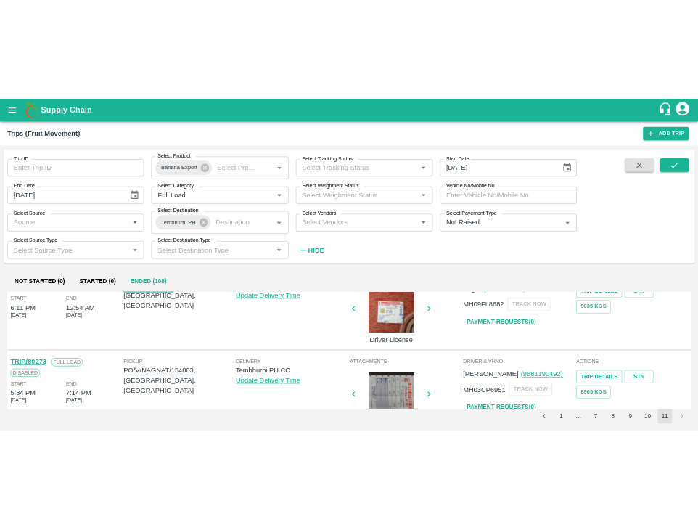
scroll to position [0, 0]
